Goal: Transaction & Acquisition: Purchase product/service

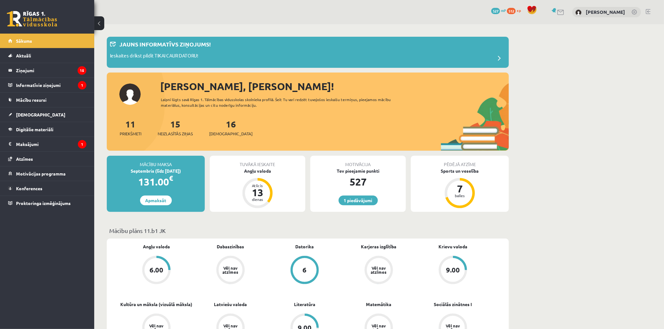
drag, startPoint x: 157, startPoint y: 198, endPoint x: 167, endPoint y: 192, distance: 11.7
click at [158, 198] on link "Apmaksāt" at bounding box center [156, 201] width 32 height 10
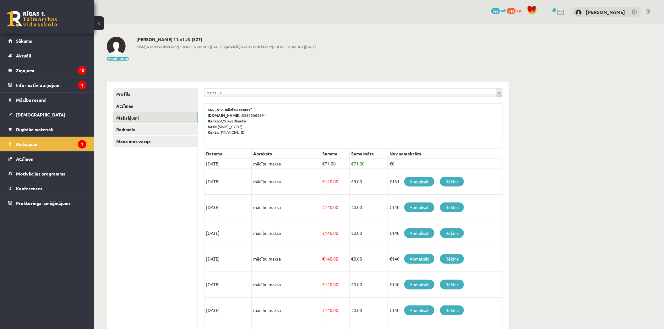
click at [426, 181] on link "Apmaksāt" at bounding box center [419, 182] width 30 height 10
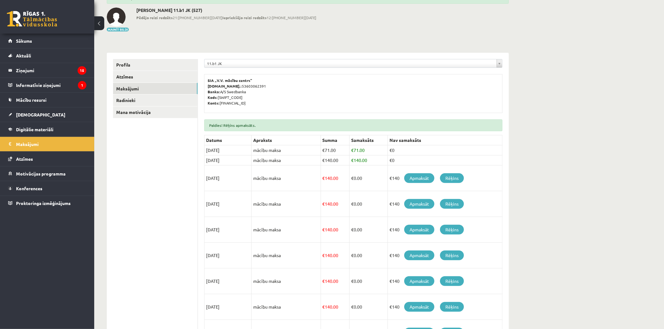
scroll to position [46, 0]
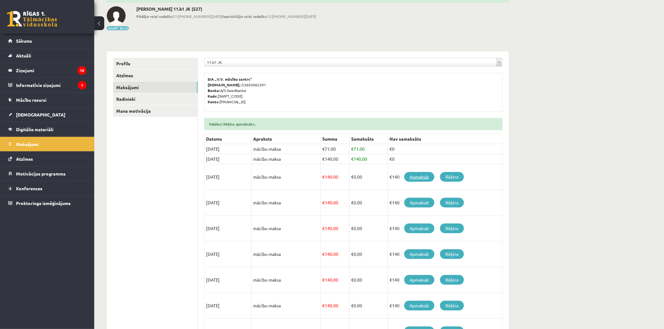
click at [420, 178] on link "Apmaksāt" at bounding box center [419, 177] width 30 height 10
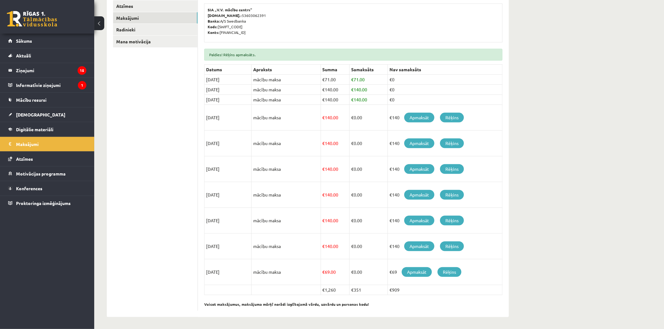
scroll to position [117, 0]
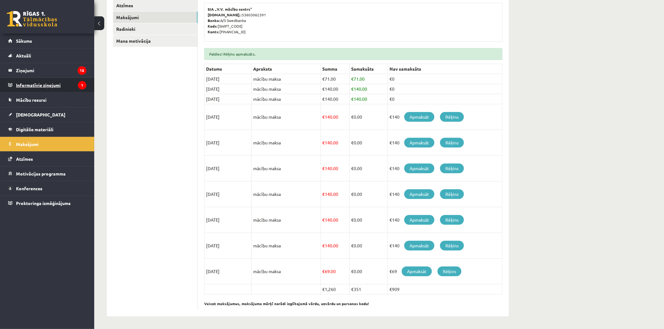
click at [21, 82] on legend "Informatīvie ziņojumi 1" at bounding box center [51, 85] width 70 height 14
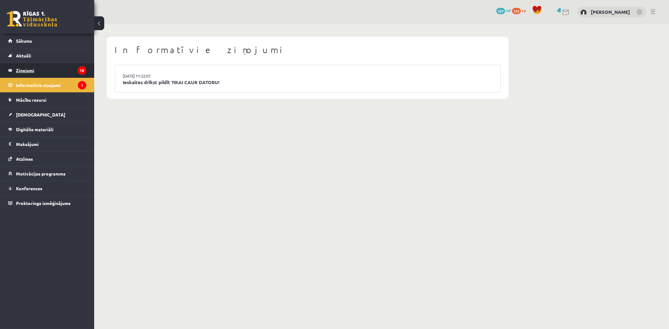
click at [29, 72] on legend "Ziņojumi 15" at bounding box center [51, 70] width 70 height 14
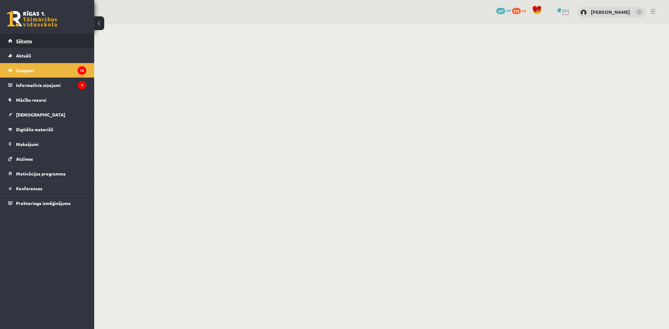
click at [25, 44] on link "Sākums" at bounding box center [47, 41] width 78 height 14
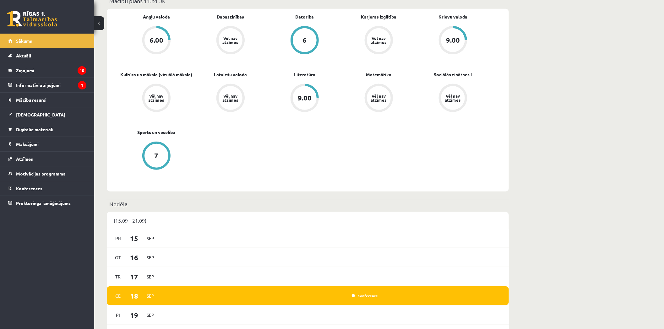
scroll to position [233, 0]
